Goal: Check status: Check status

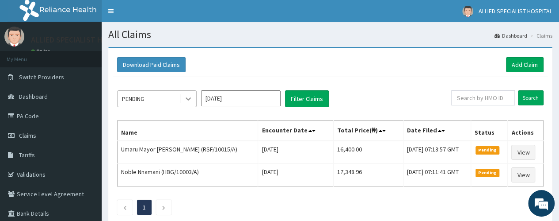
drag, startPoint x: 192, startPoint y: 96, endPoint x: 189, endPoint y: 104, distance: 8.8
click at [191, 98] on icon at bounding box center [188, 98] width 9 height 9
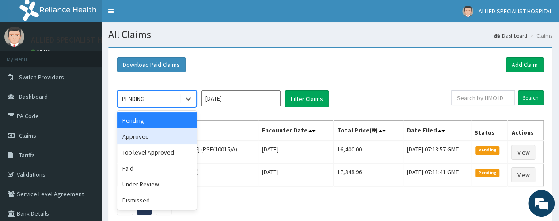
click at [174, 137] on div "Approved" at bounding box center [157, 136] width 80 height 16
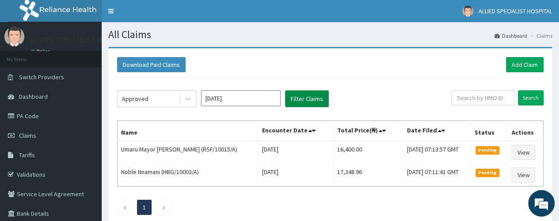
click at [297, 98] on button "Filter Claims" at bounding box center [307, 98] width 44 height 17
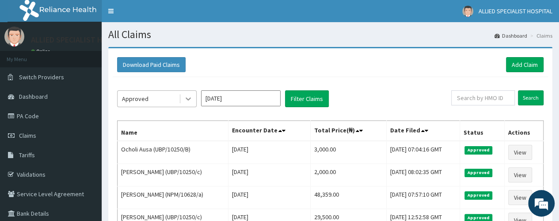
click at [190, 96] on icon at bounding box center [188, 98] width 9 height 9
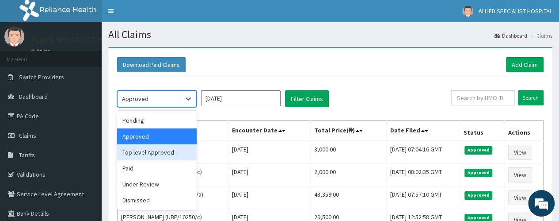
click at [168, 154] on div "Top level Approved" at bounding box center [157, 152] width 80 height 16
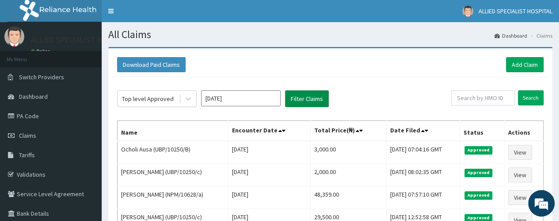
click at [309, 99] on button "Filter Claims" at bounding box center [307, 98] width 44 height 17
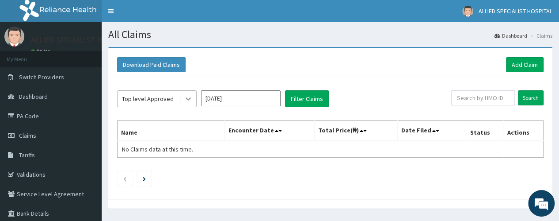
click at [189, 101] on icon at bounding box center [188, 98] width 9 height 9
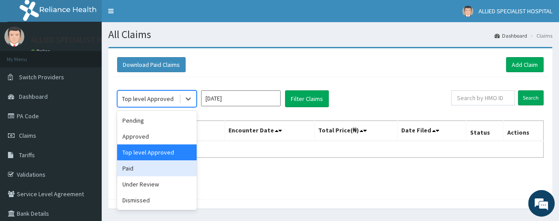
click at [168, 165] on div "Paid" at bounding box center [157, 168] width 80 height 16
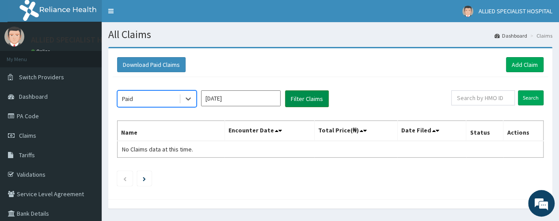
click at [297, 92] on button "Filter Claims" at bounding box center [307, 98] width 44 height 17
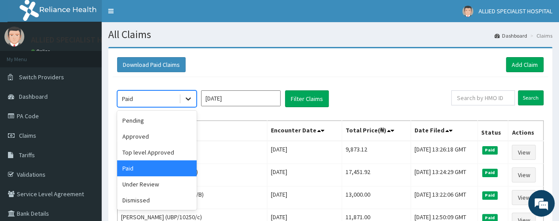
click at [188, 99] on icon at bounding box center [188, 99] width 5 height 3
click at [163, 184] on div "Under Review" at bounding box center [157, 184] width 80 height 16
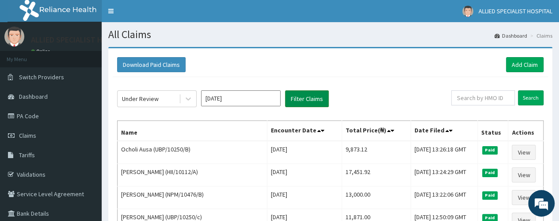
click at [311, 98] on button "Filter Claims" at bounding box center [307, 98] width 44 height 17
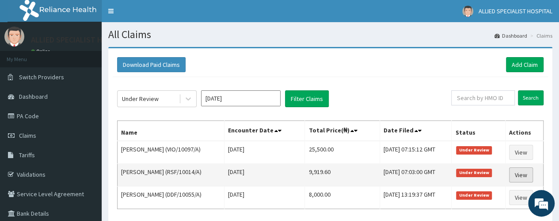
click at [527, 172] on link "View" at bounding box center [521, 174] width 24 height 15
